Goal: Information Seeking & Learning: Learn about a topic

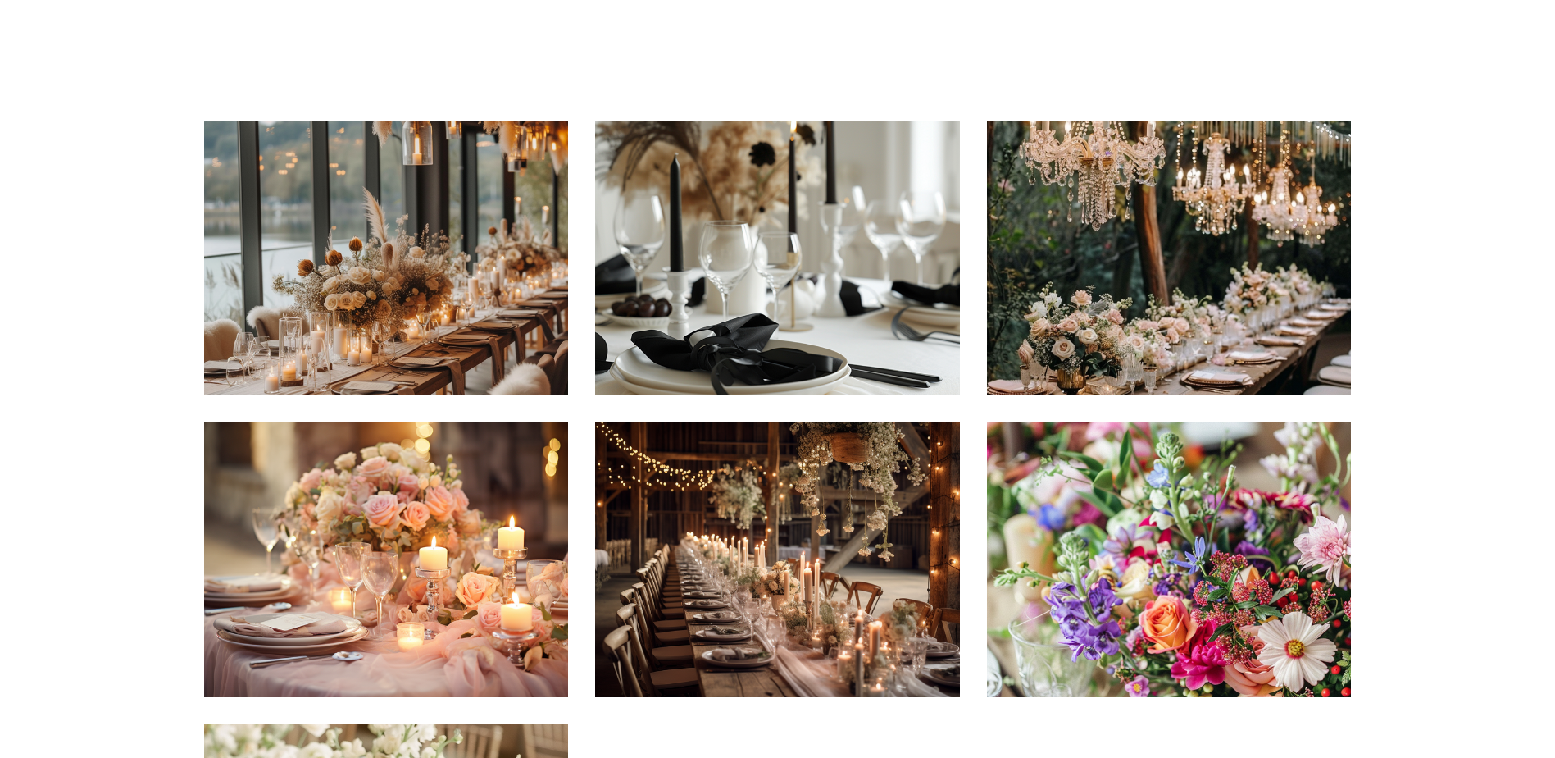
scroll to position [164, 0]
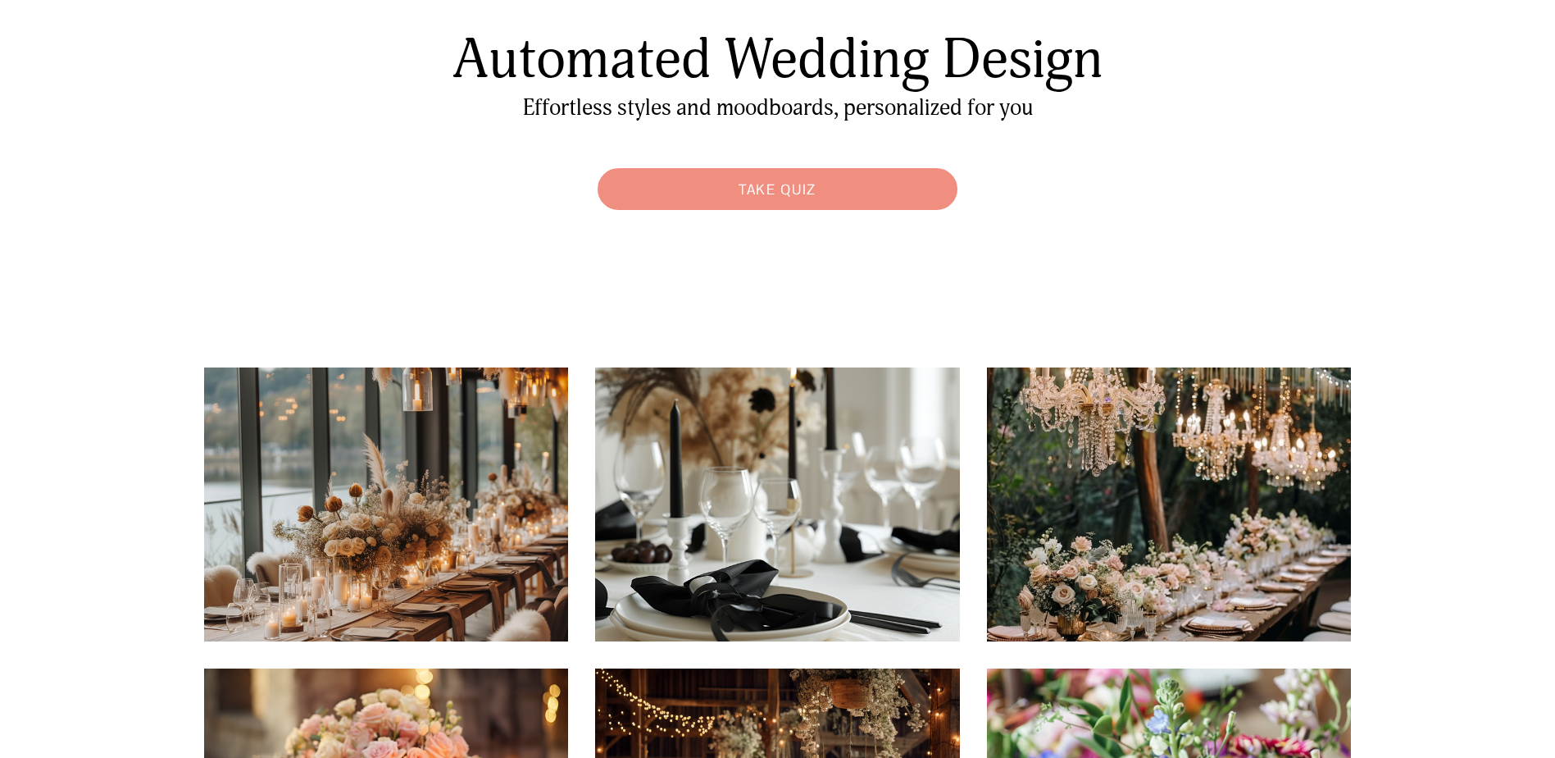
click at [829, 190] on link "Take Quiz" at bounding box center [778, 189] width 376 height 58
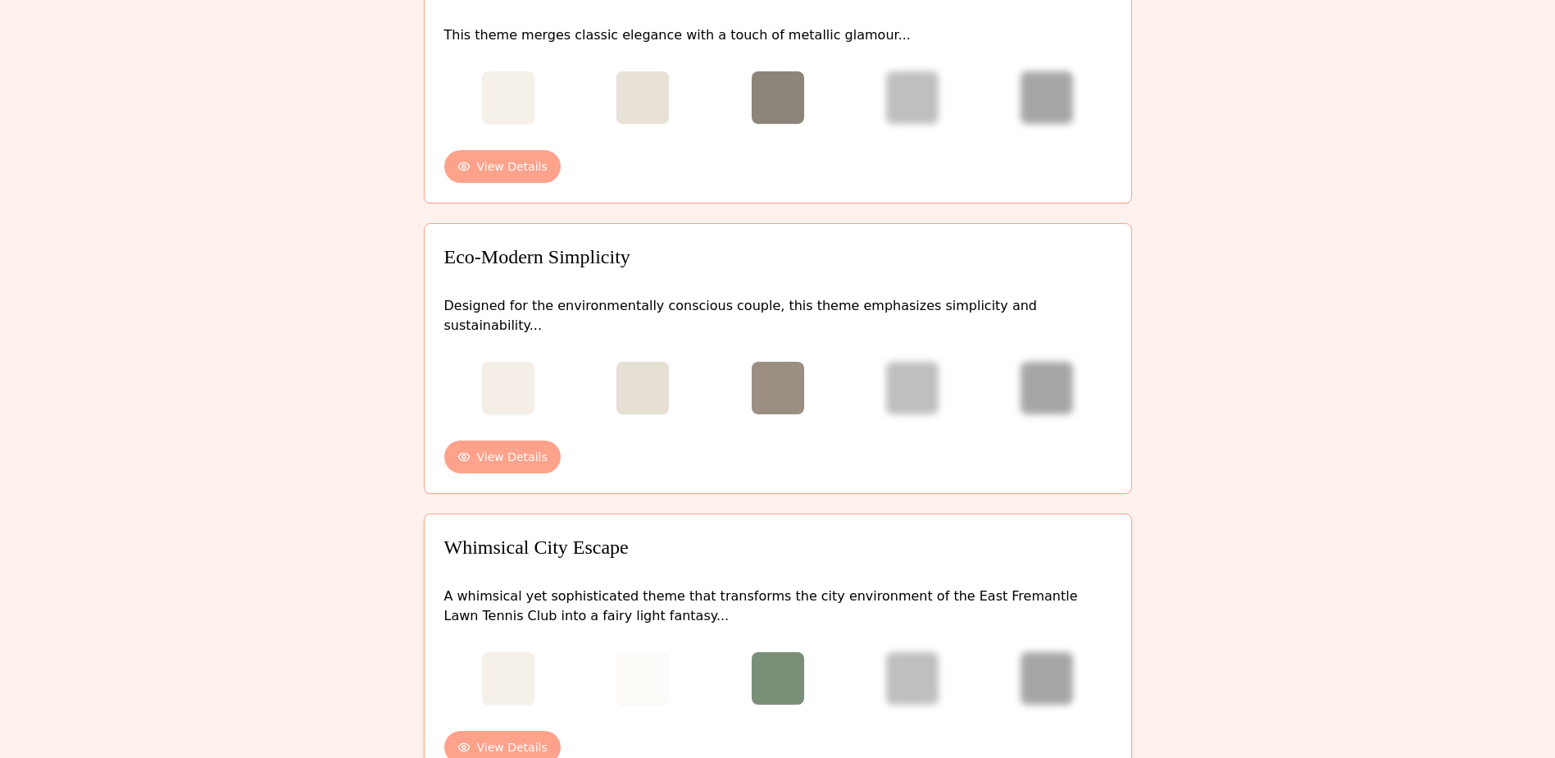
scroll to position [1168, 0]
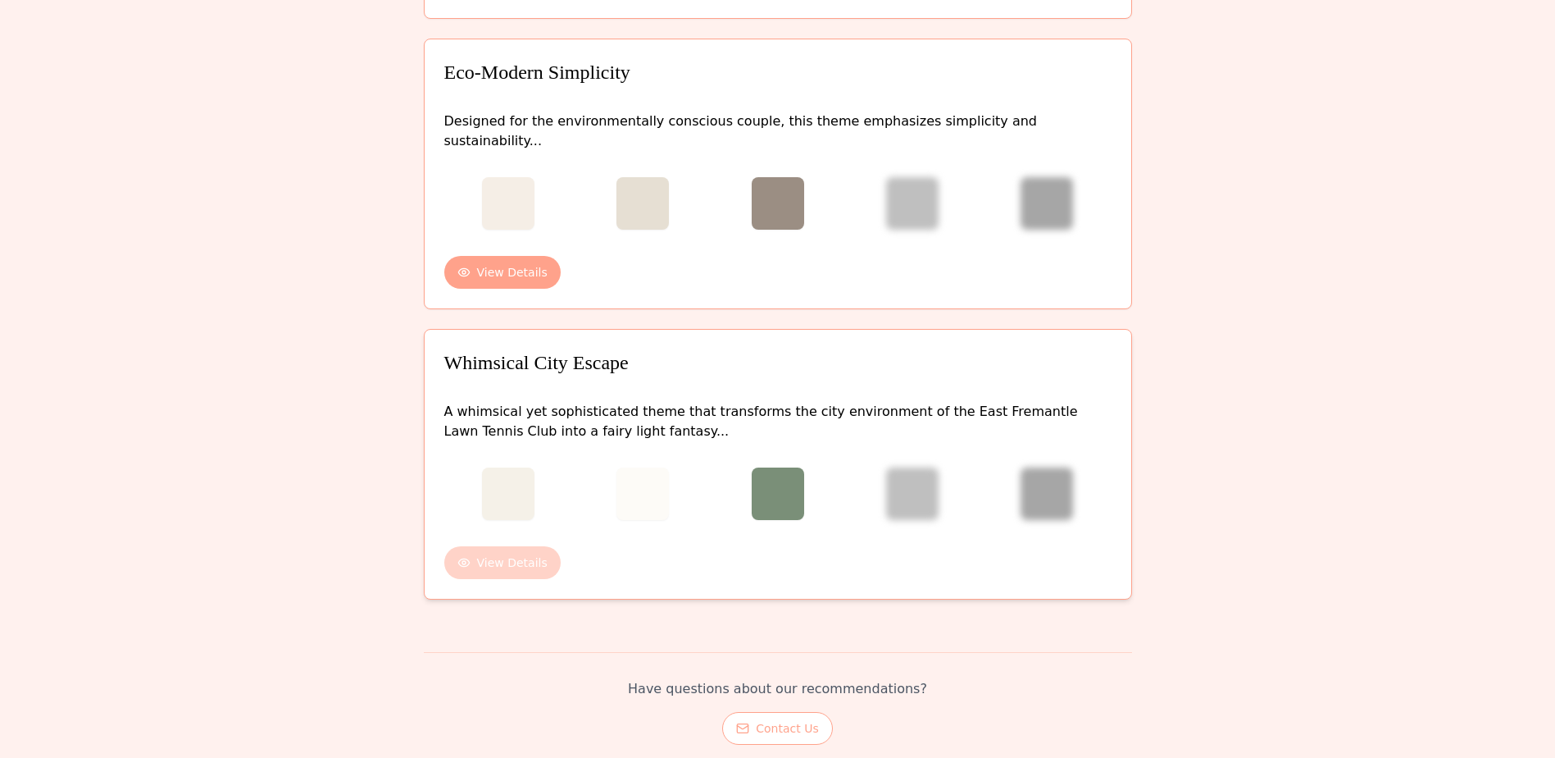
click at [517, 546] on button "View Details" at bounding box center [502, 562] width 116 height 33
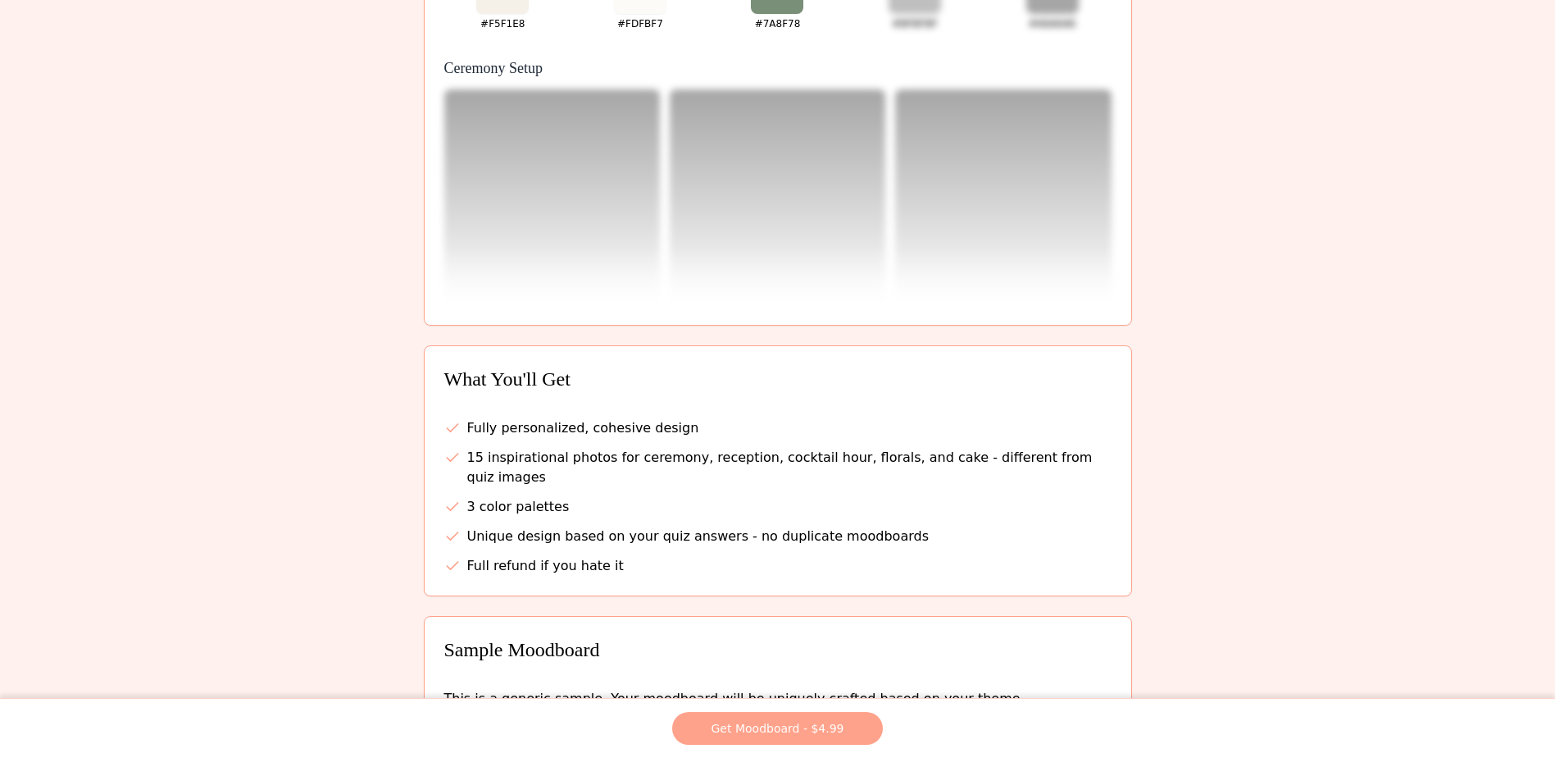
scroll to position [0, 0]
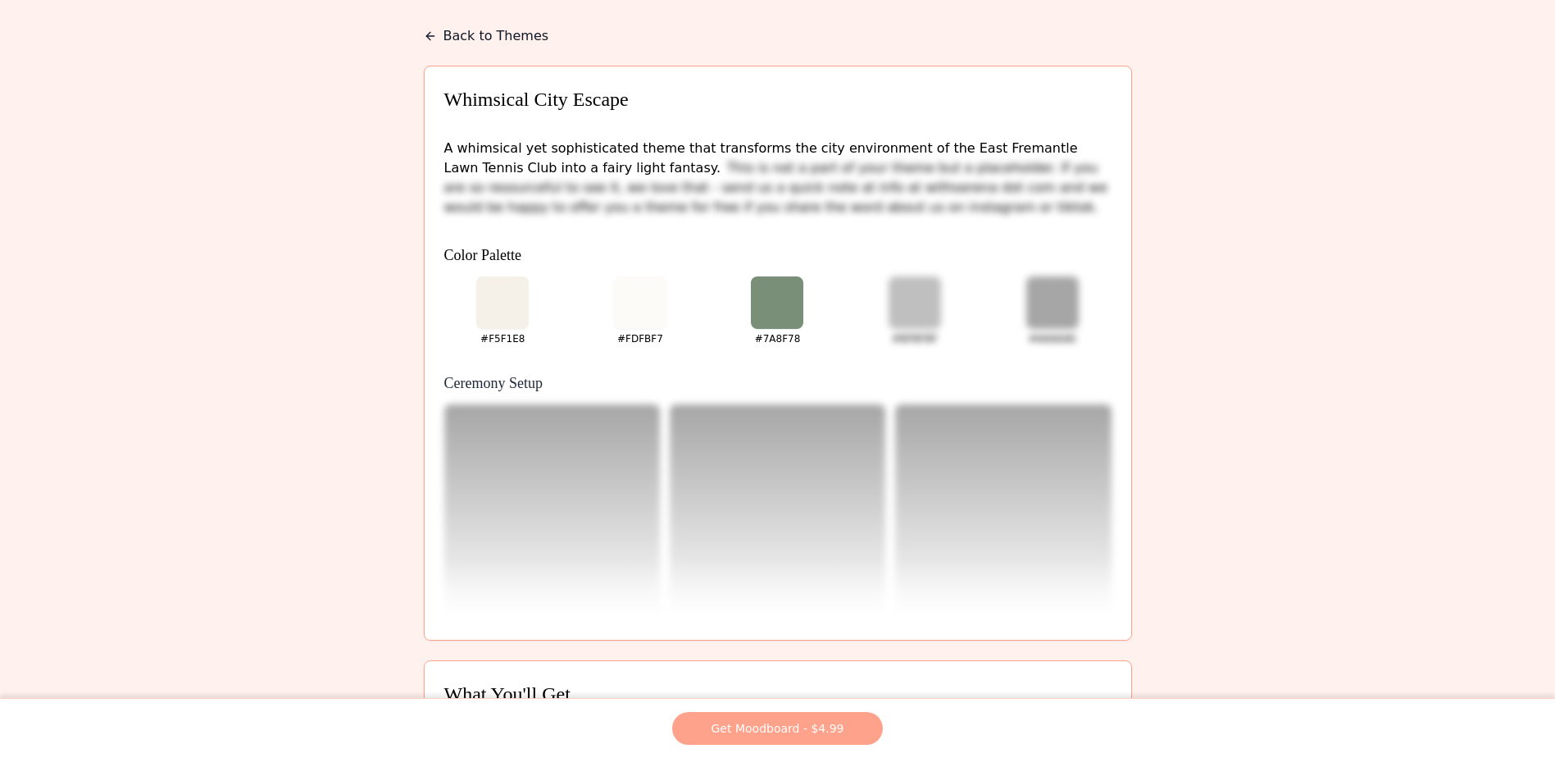
click at [443, 32] on button "Back to Themes" at bounding box center [486, 36] width 125 height 20
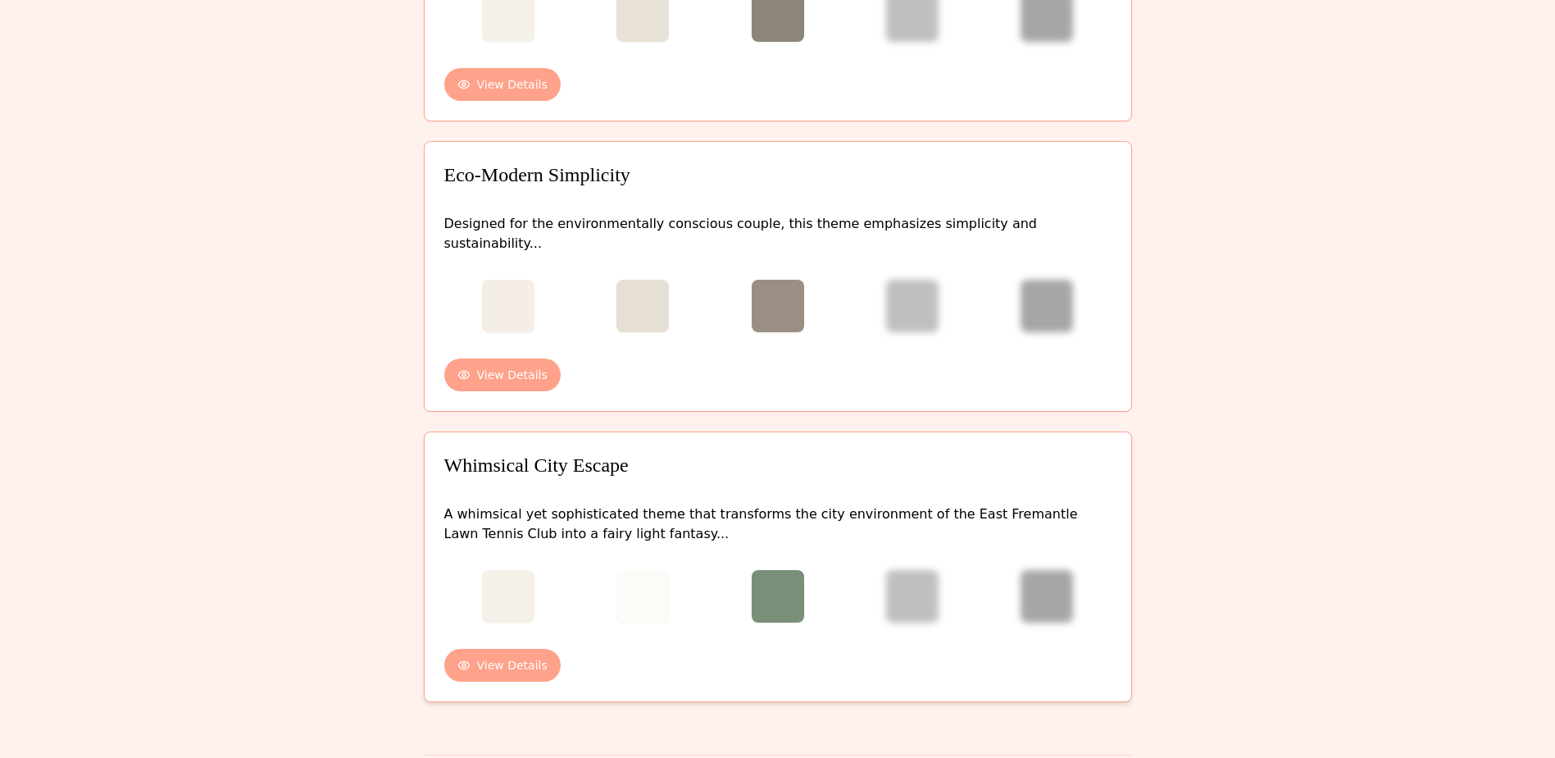
scroll to position [902, 0]
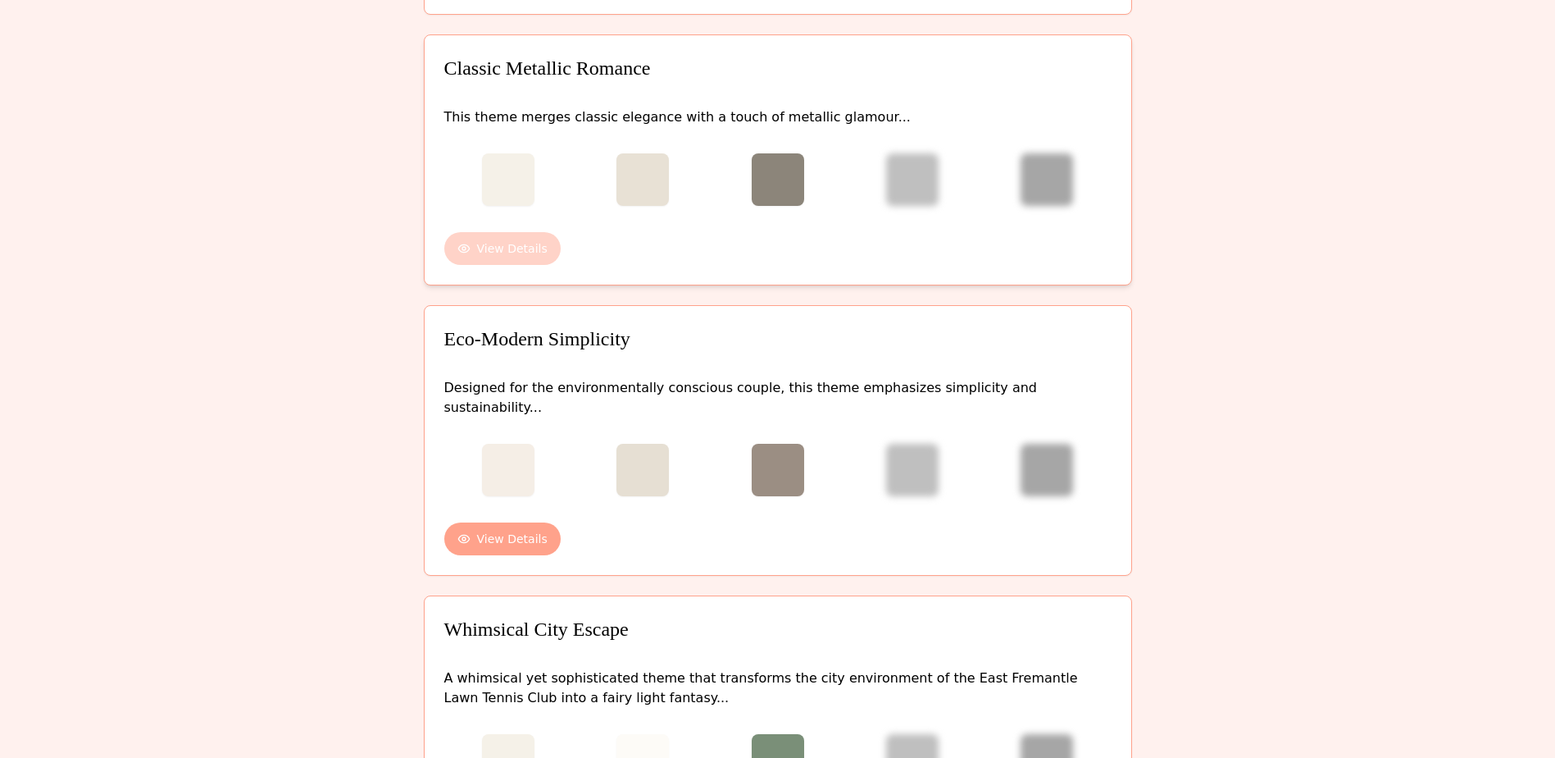
click at [517, 232] on button "View Details" at bounding box center [502, 248] width 116 height 33
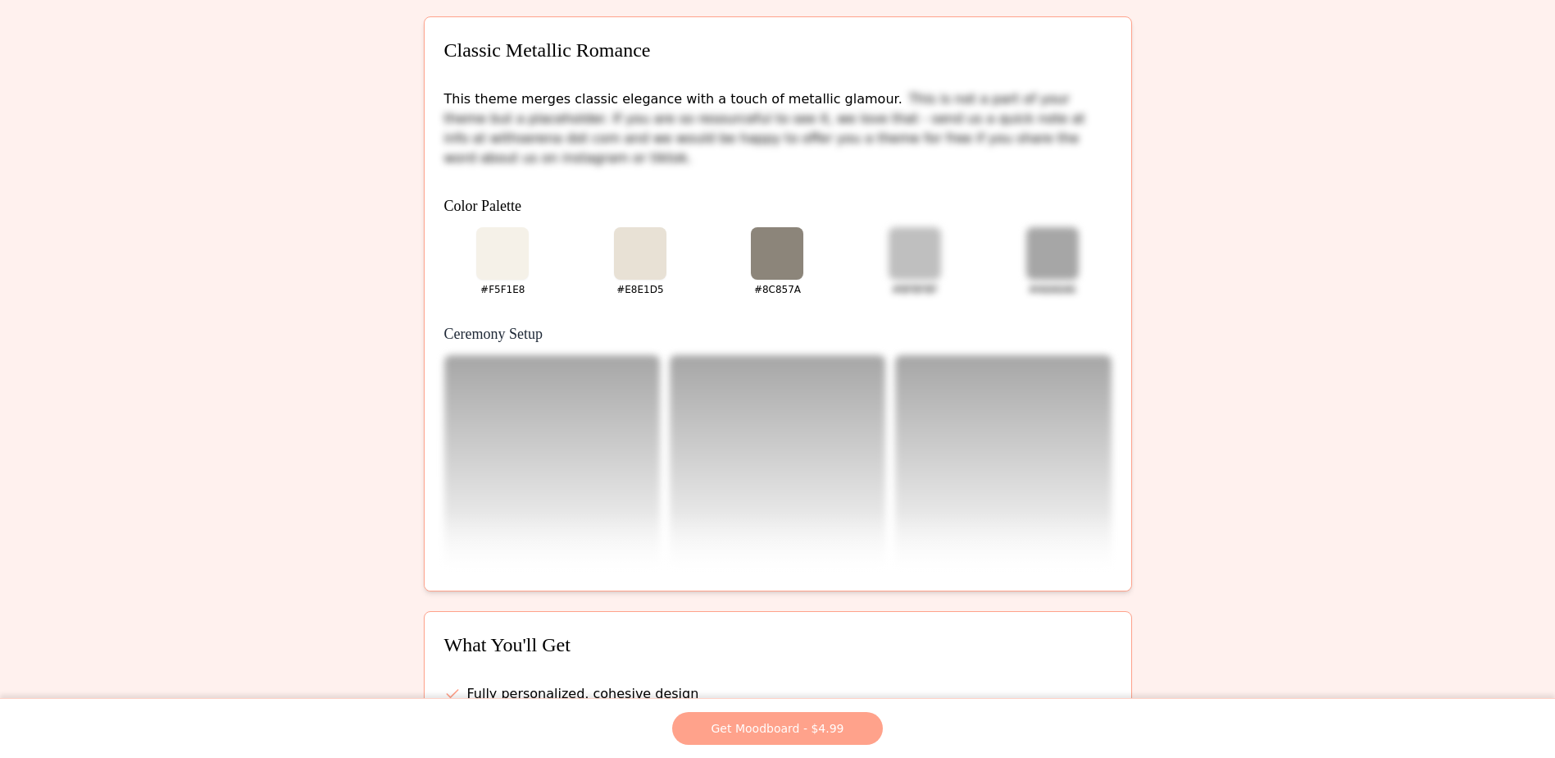
scroll to position [0, 0]
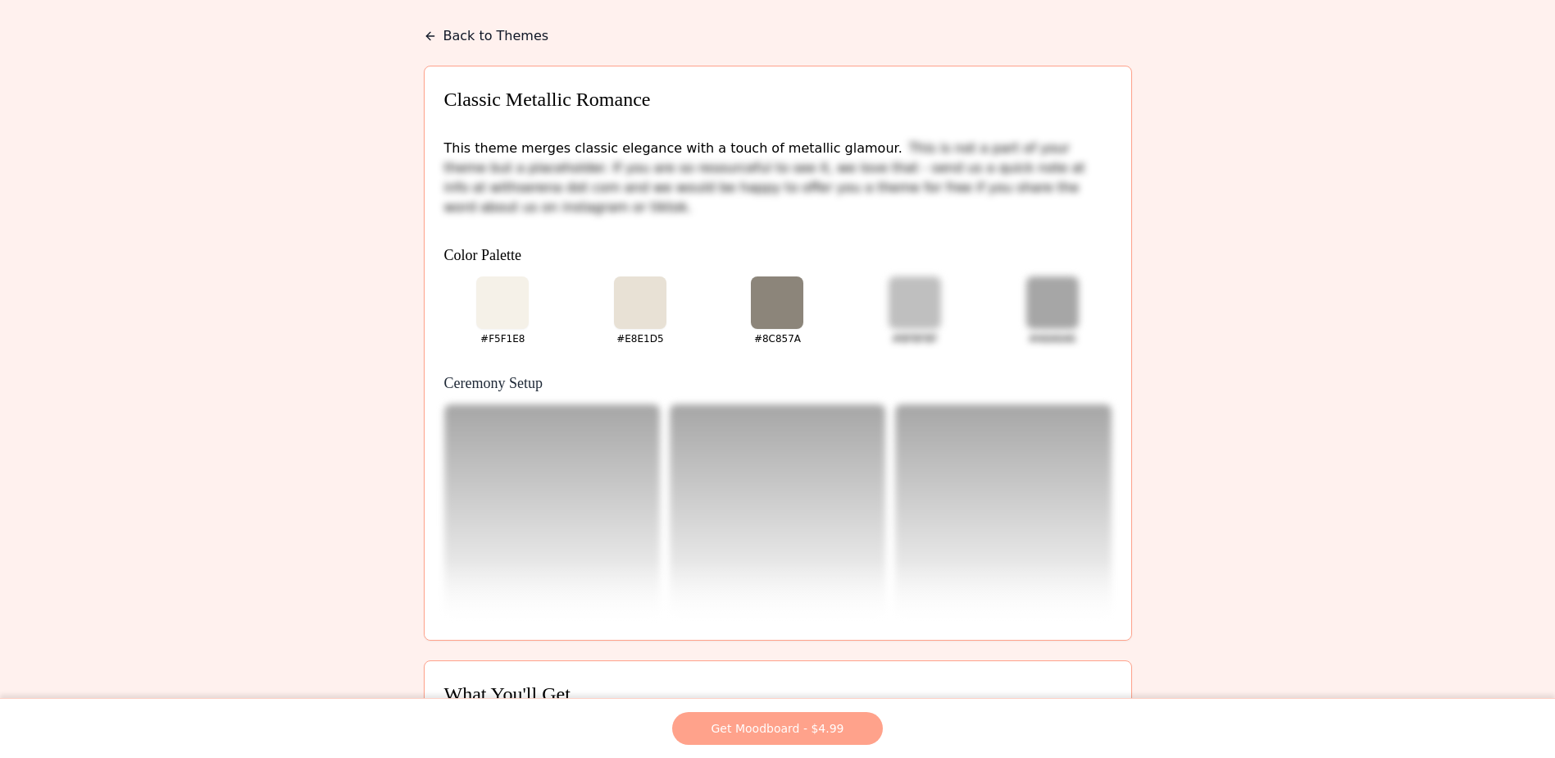
click at [449, 34] on button "Back to Themes" at bounding box center [486, 36] width 125 height 20
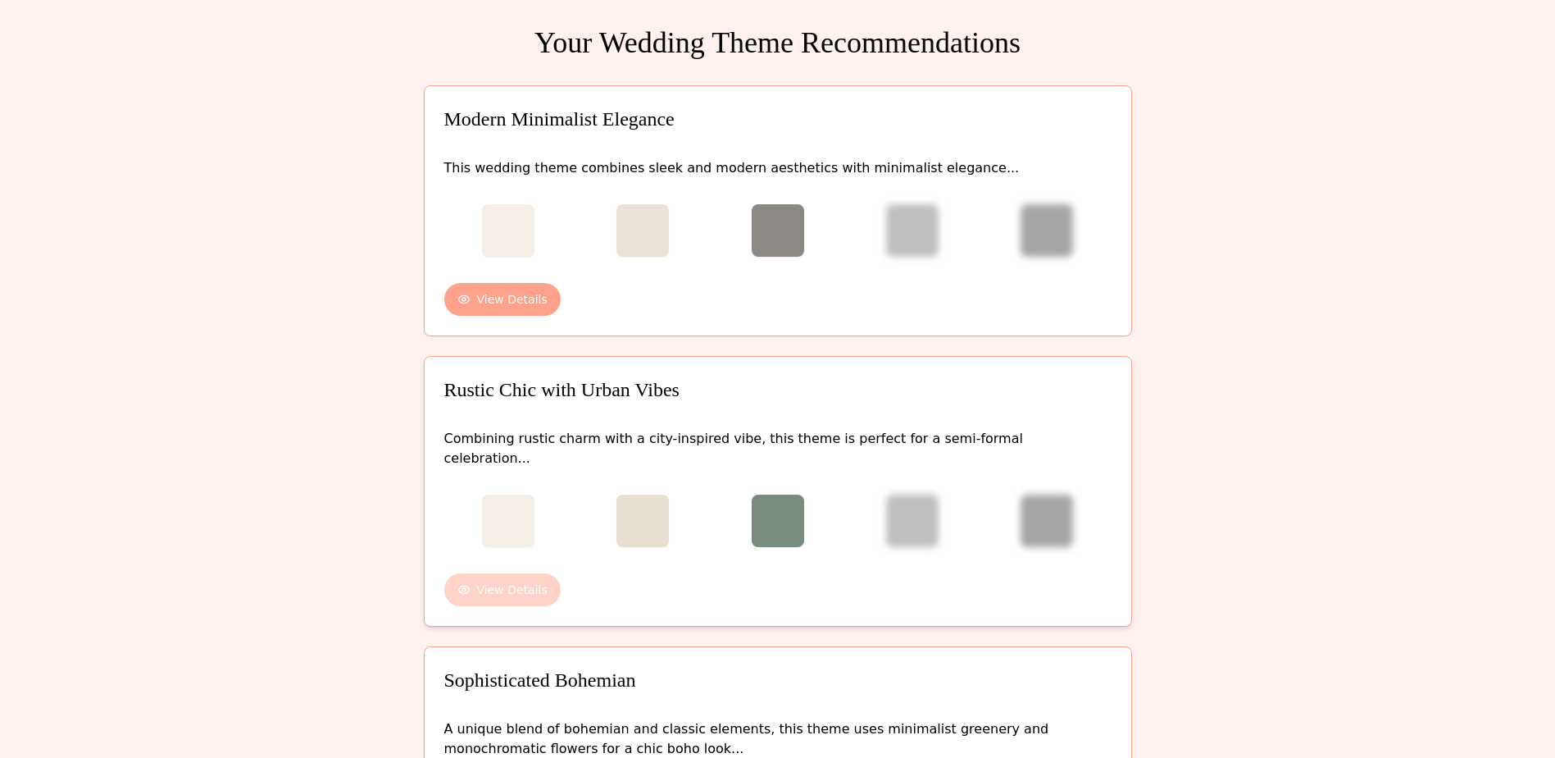
click at [522, 573] on button "View Details" at bounding box center [502, 589] width 116 height 33
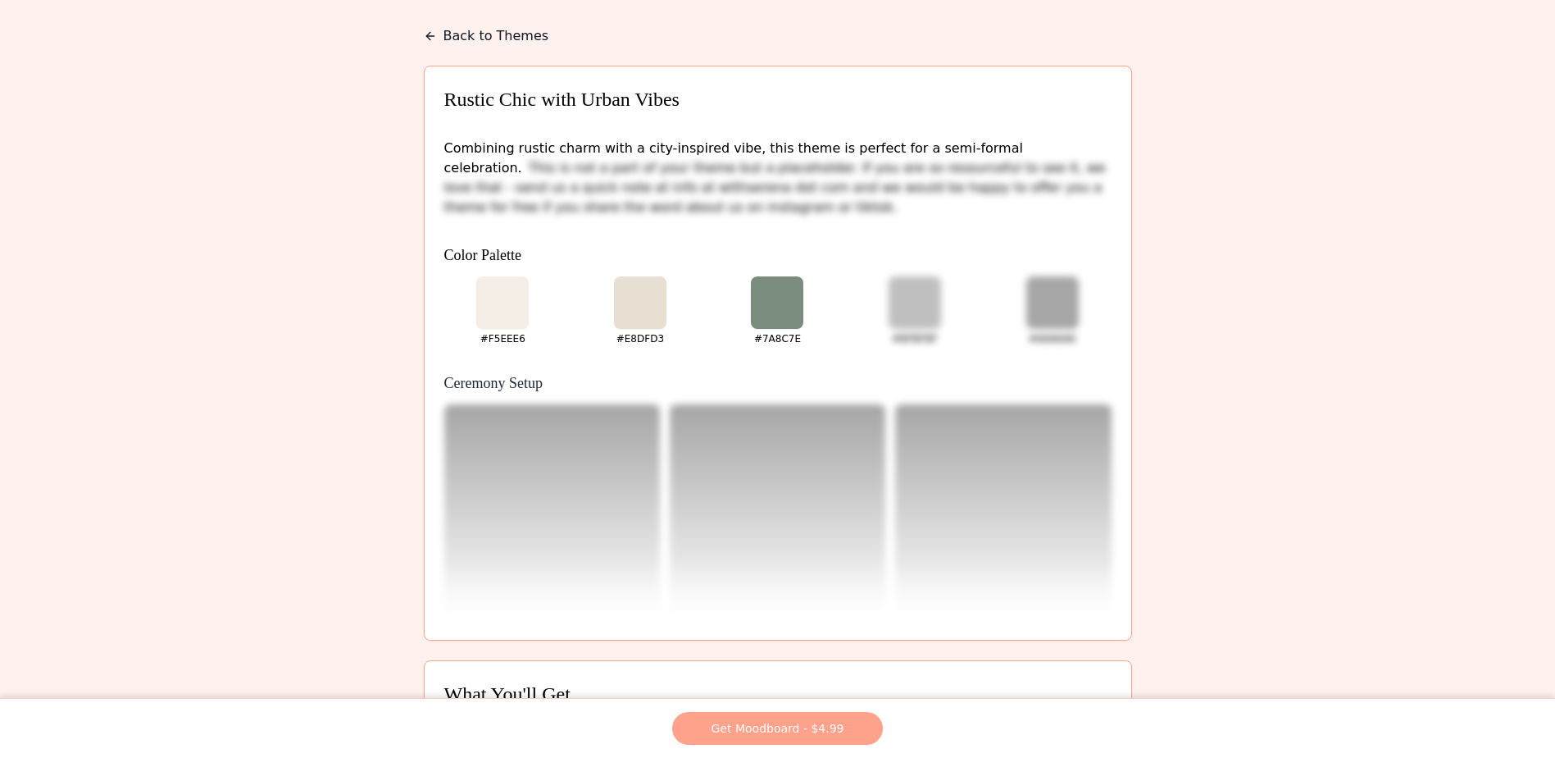
click at [430, 29] on button "Back to Themes" at bounding box center [486, 36] width 125 height 20
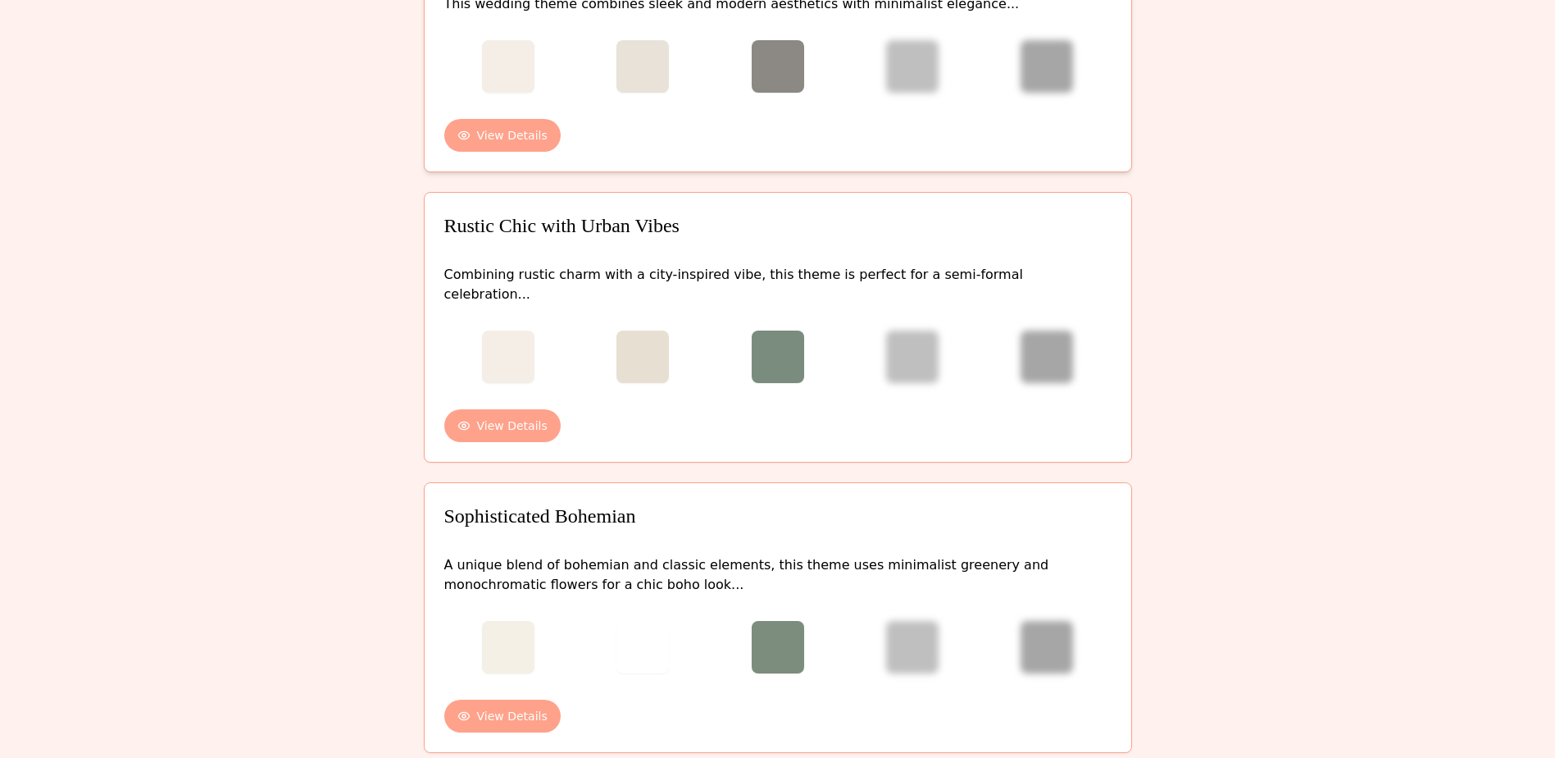
scroll to position [246, 0]
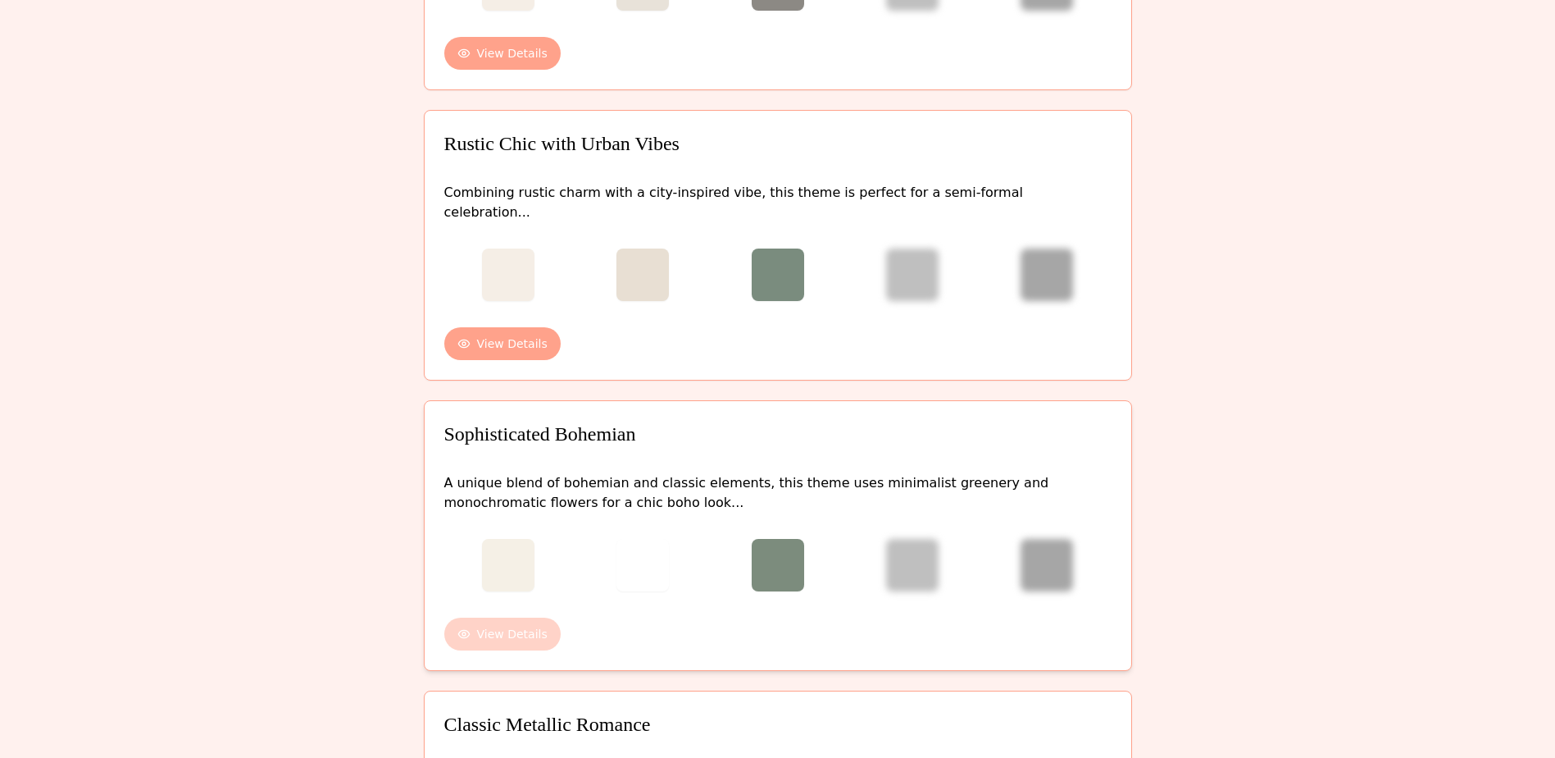
click at [519, 619] on button "View Details" at bounding box center [502, 633] width 116 height 33
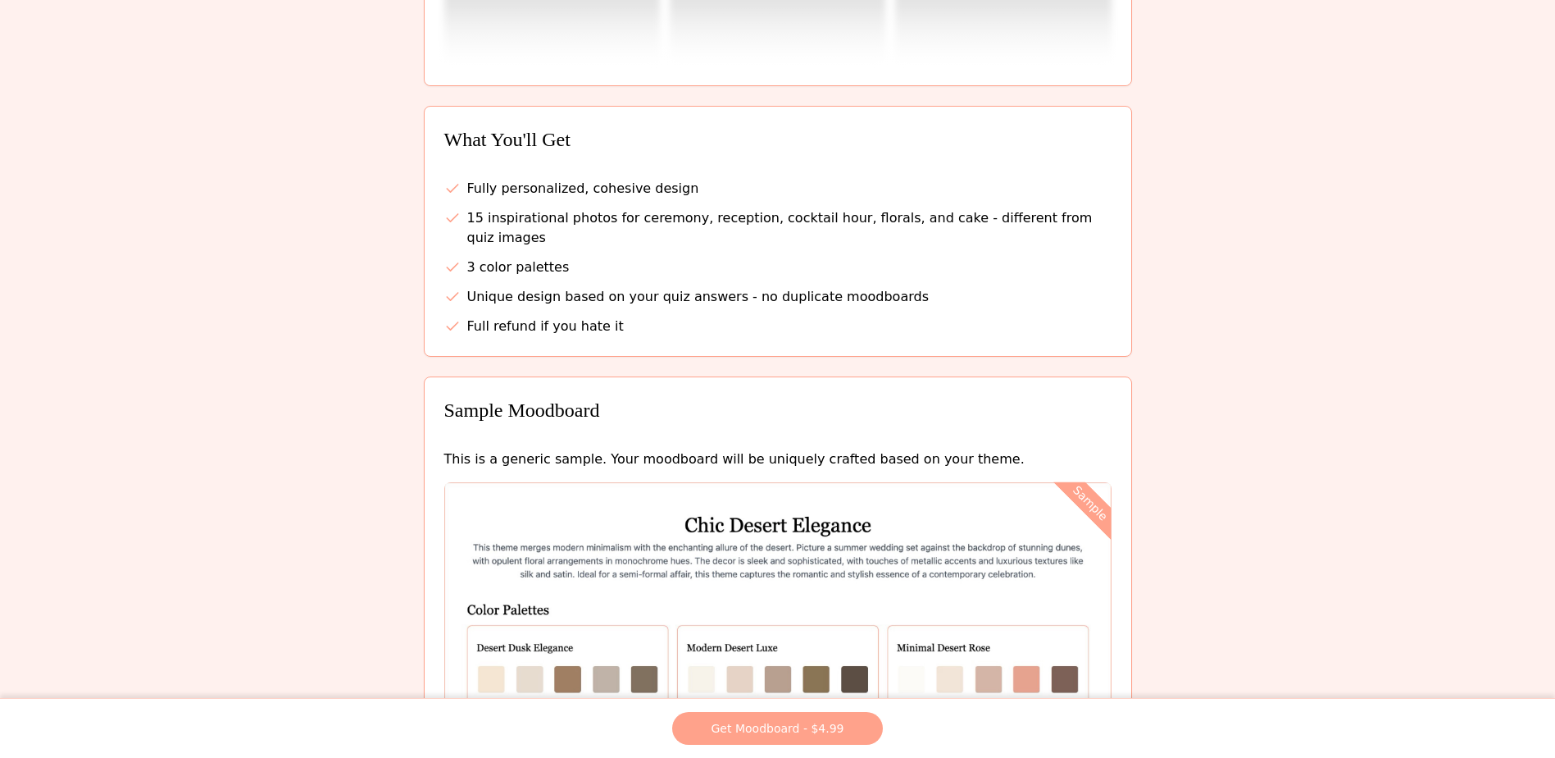
scroll to position [820, 0]
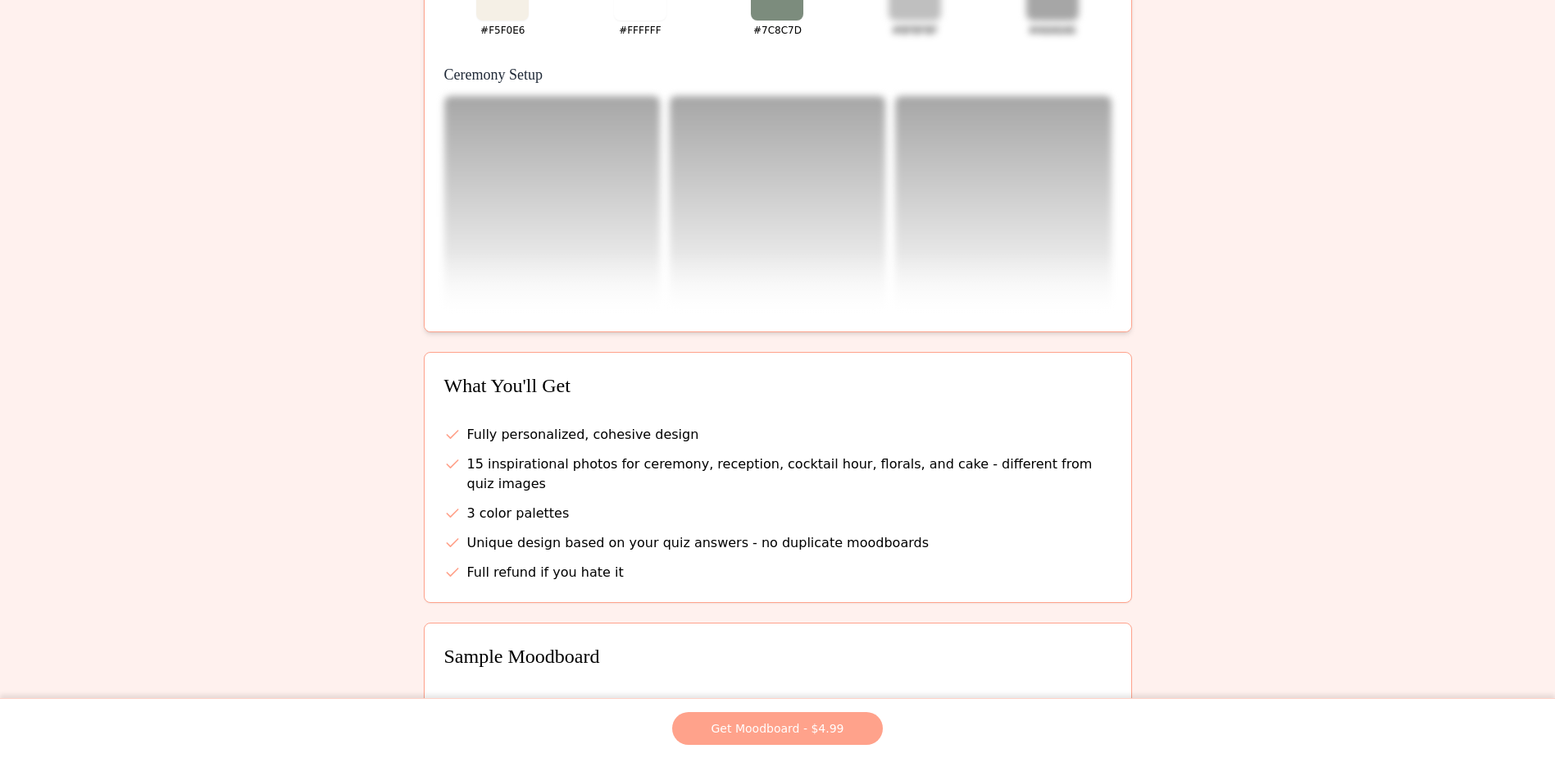
scroll to position [0, 0]
